Goal: Information Seeking & Learning: Learn about a topic

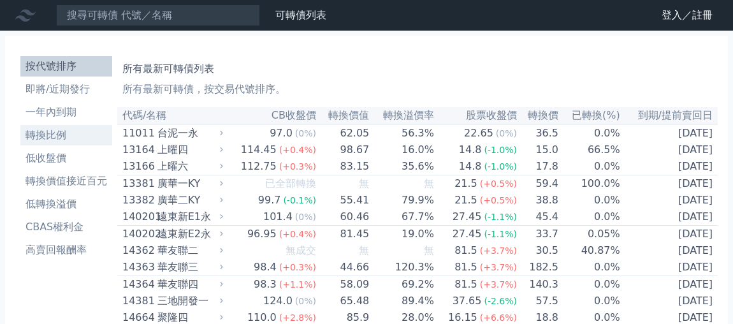
click at [53, 133] on li "轉換比例" at bounding box center [66, 134] width 92 height 15
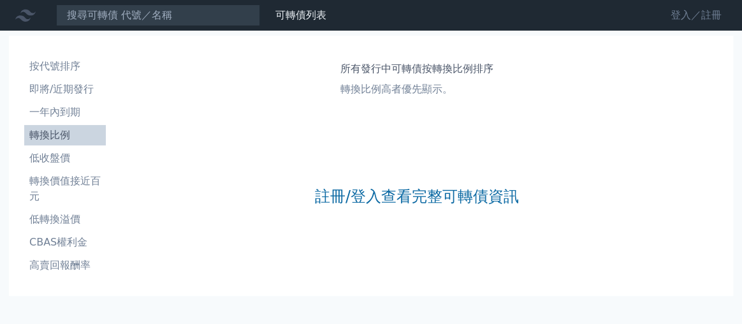
click at [672, 18] on link "登入／註冊" at bounding box center [695, 15] width 71 height 20
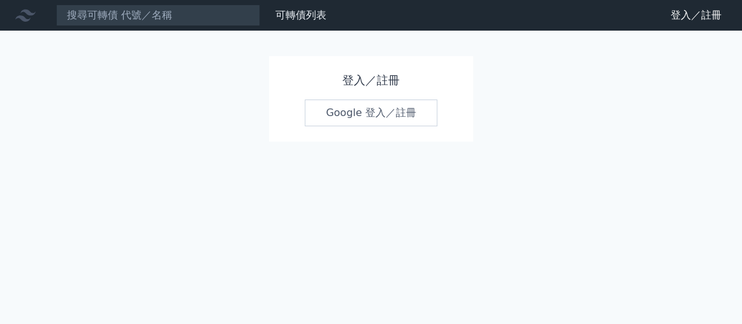
click at [361, 116] on link "Google 登入／註冊" at bounding box center [371, 112] width 133 height 27
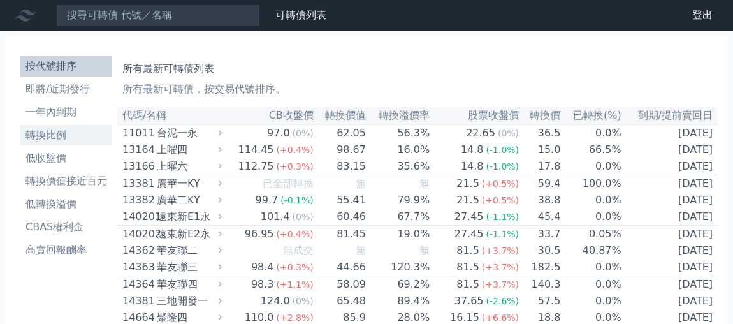
click at [49, 134] on li "轉換比例" at bounding box center [66, 134] width 92 height 15
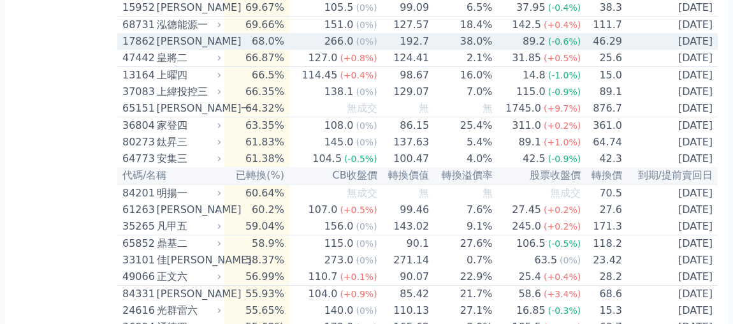
scroll to position [1737, 0]
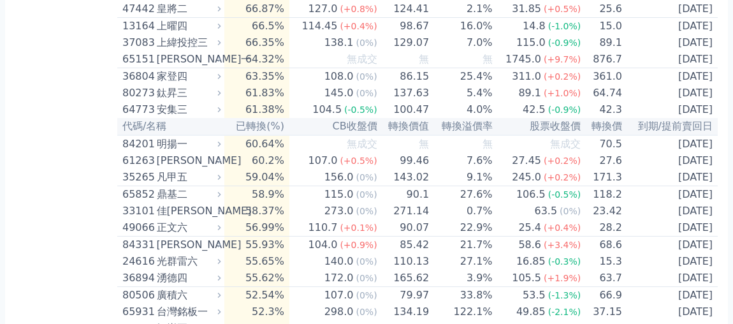
click at [74, 141] on div "按代號排序 即將/近期發行 一年內到期 轉換比例 低收盤價 轉換價值接近百元 低轉換溢價 CBAS權利金 高賣回報酬率" at bounding box center [66, 124] width 102 height 3620
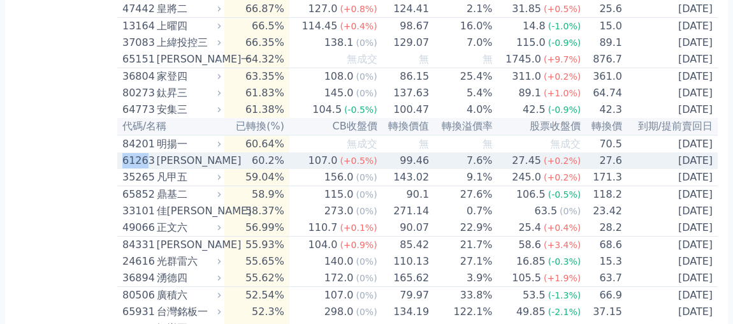
drag, startPoint x: 143, startPoint y: 295, endPoint x: 120, endPoint y: 294, distance: 23.6
click at [120, 169] on td "61263 [PERSON_NAME]" at bounding box center [170, 160] width 107 height 17
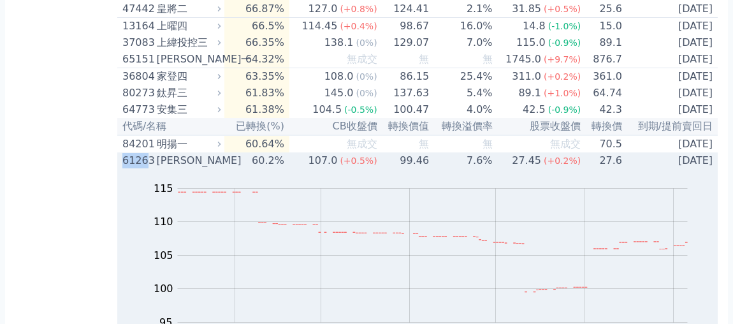
copy div "6126"
